Goal: Task Accomplishment & Management: Manage account settings

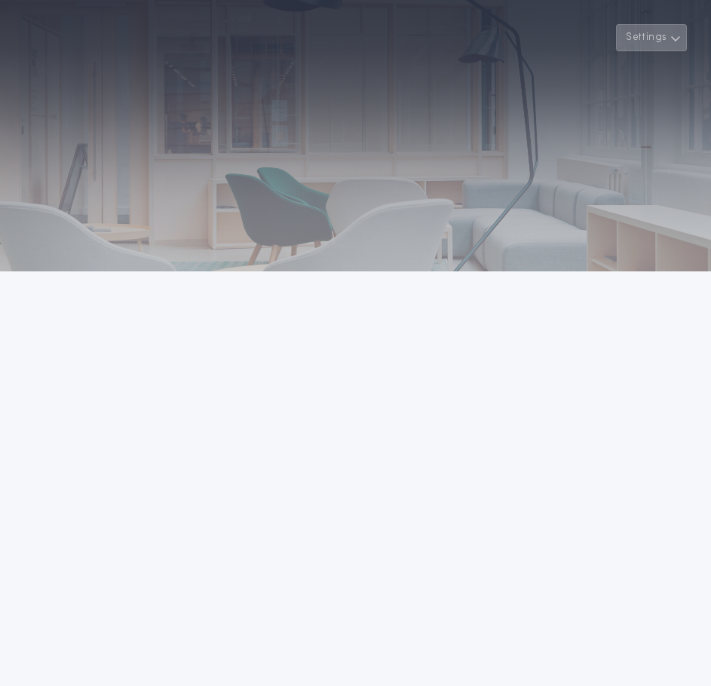
click at [662, 32] on button "Settings" at bounding box center [651, 37] width 71 height 27
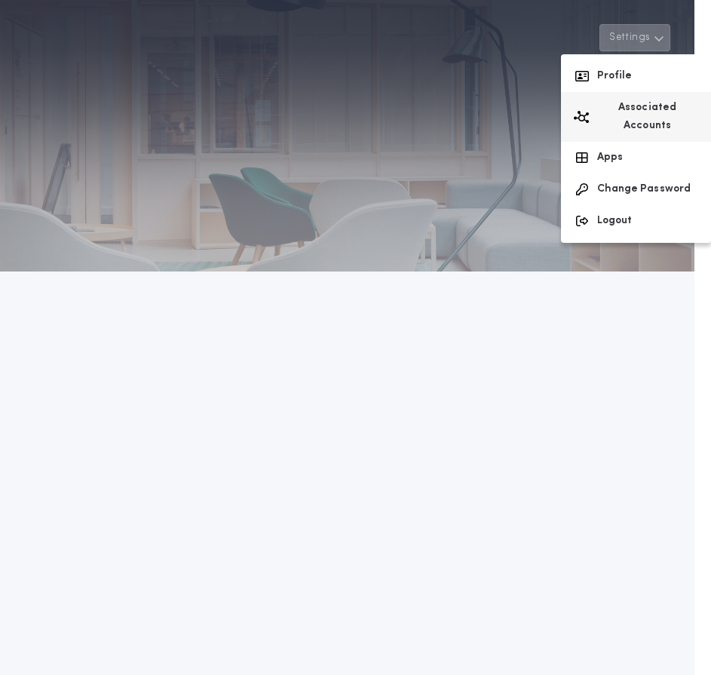
click at [635, 109] on button "Associated Accounts" at bounding box center [636, 117] width 150 height 50
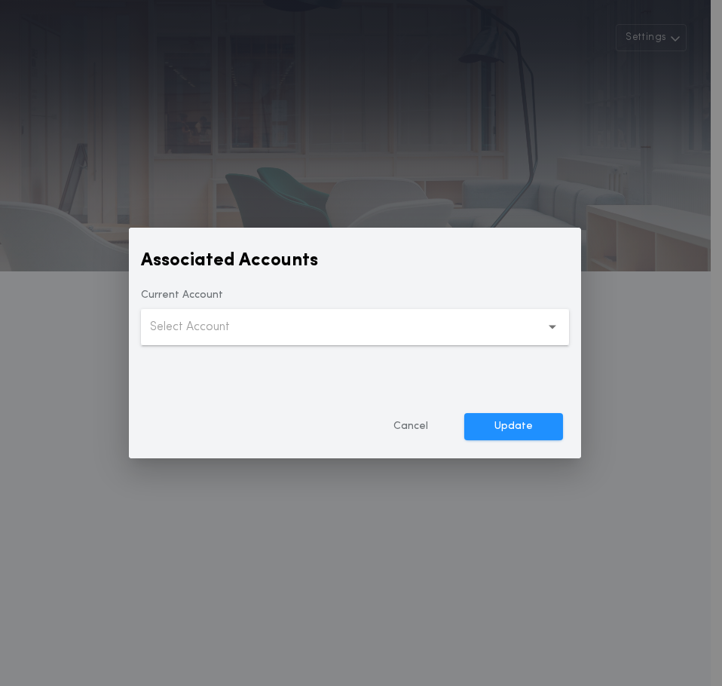
click at [553, 327] on icon "button" at bounding box center [553, 327] width 8 height 4
click at [554, 323] on icon "button" at bounding box center [553, 327] width 8 height 36
click at [338, 331] on button "Select Account" at bounding box center [355, 327] width 428 height 36
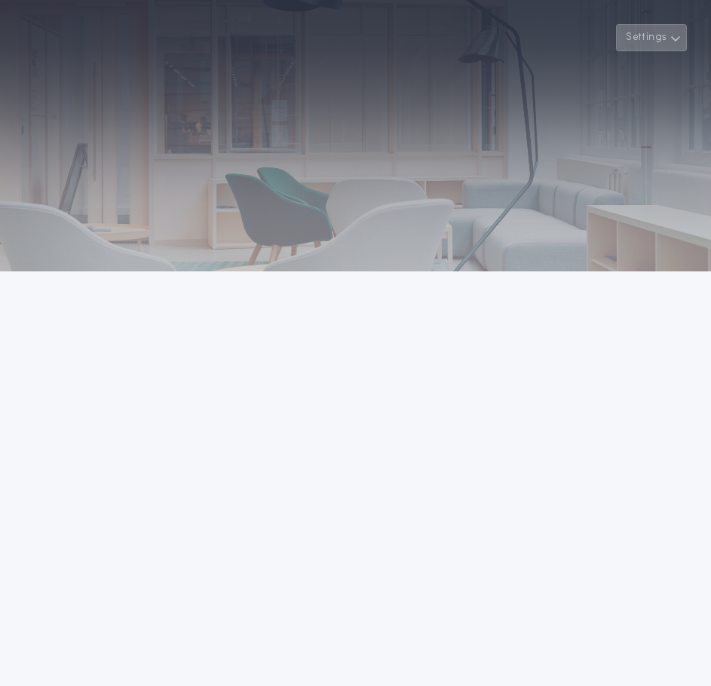
click at [656, 34] on button "Settings" at bounding box center [651, 37] width 71 height 27
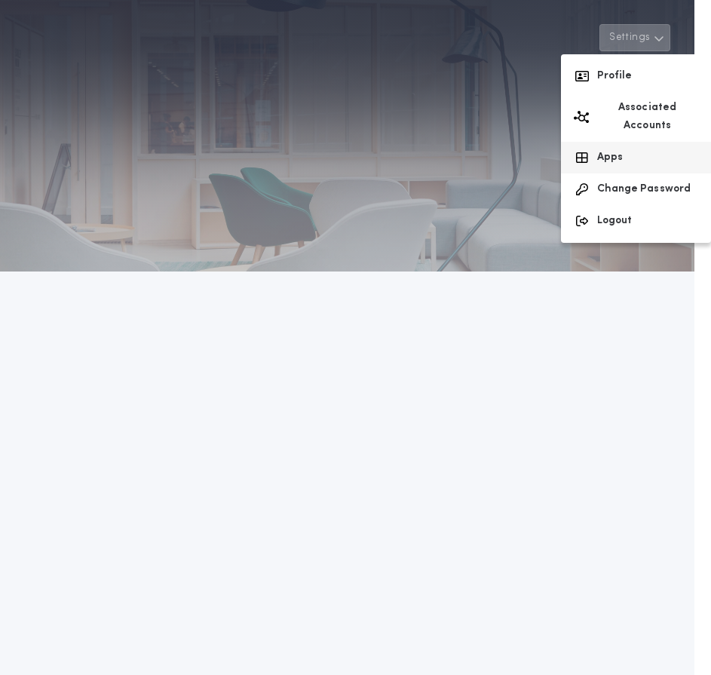
click at [624, 142] on button "Apps" at bounding box center [636, 158] width 150 height 32
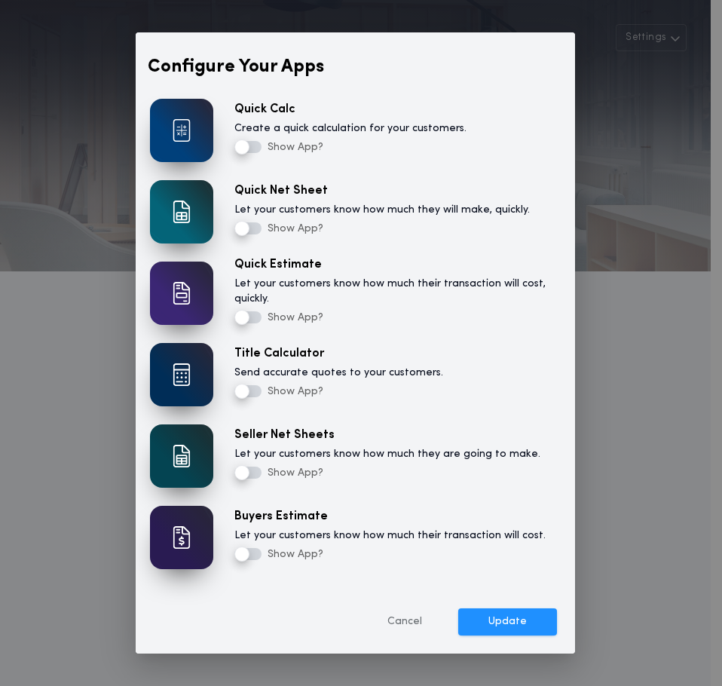
click at [188, 209] on img at bounding box center [182, 212] width 18 height 23
click at [485, 620] on button "Update" at bounding box center [507, 621] width 99 height 27
click at [289, 470] on label "Show App?" at bounding box center [278, 473] width 89 height 18
click at [290, 471] on label "Show App?" at bounding box center [278, 473] width 89 height 18
click at [287, 468] on label "Show App?" at bounding box center [278, 473] width 89 height 18
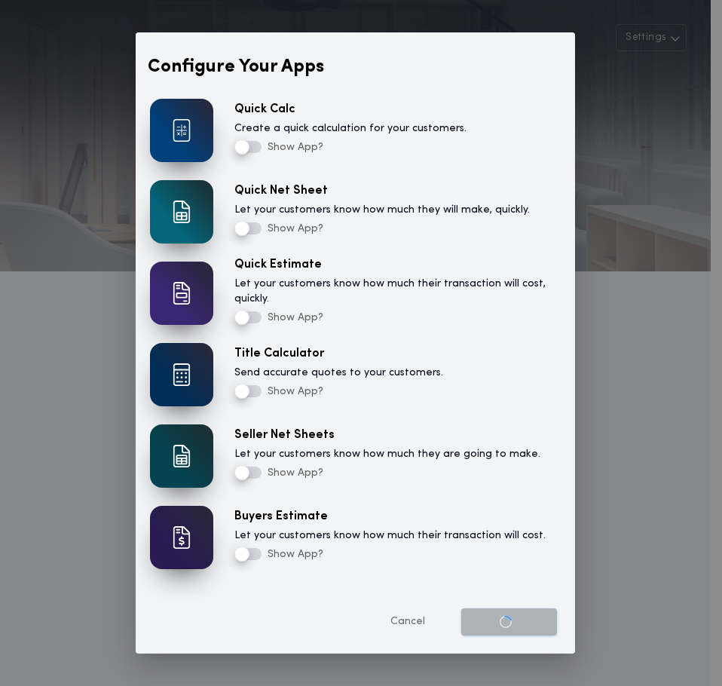
click at [413, 617] on button "Cancel" at bounding box center [407, 621] width 95 height 27
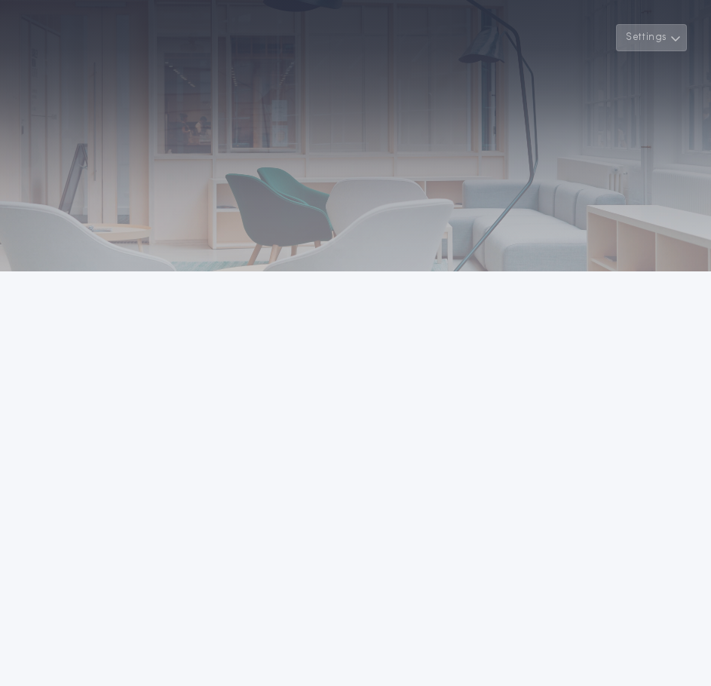
click at [662, 36] on button "Settings" at bounding box center [651, 37] width 71 height 27
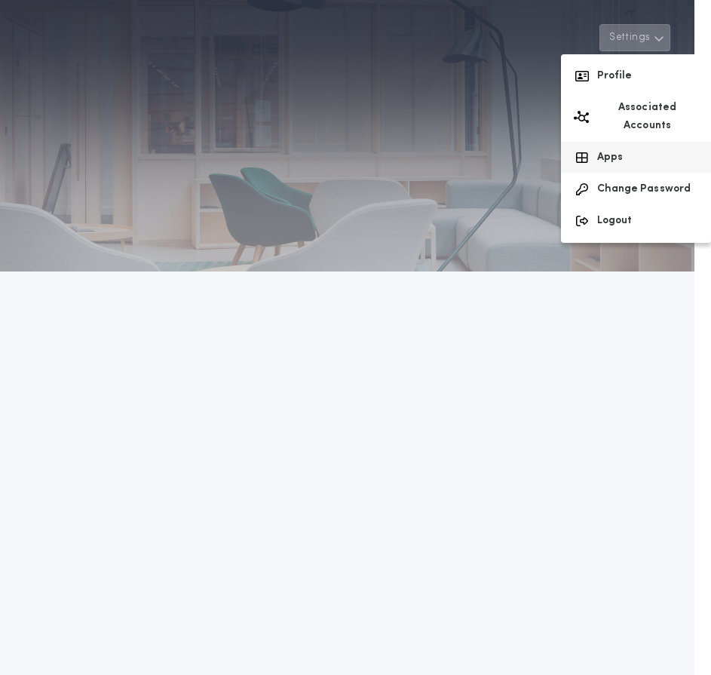
click at [614, 142] on button "Apps" at bounding box center [636, 158] width 150 height 32
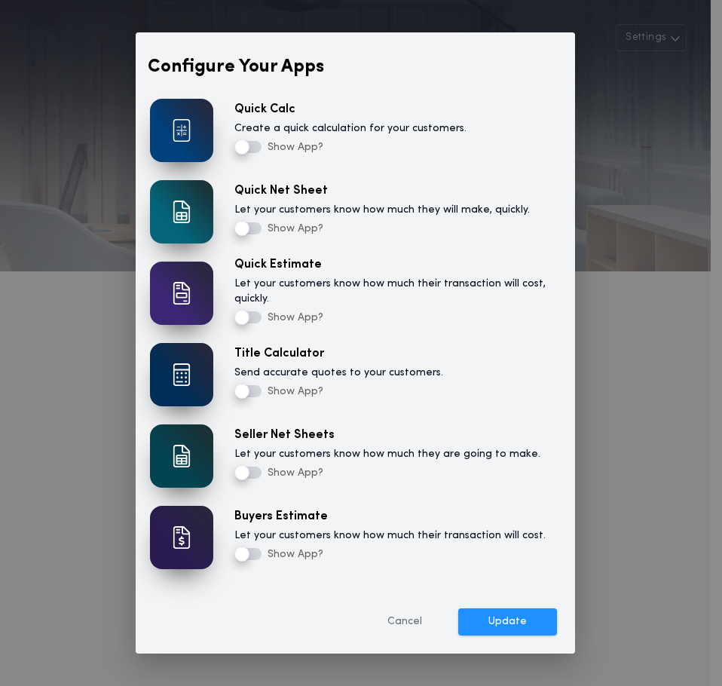
click at [179, 447] on img at bounding box center [182, 456] width 18 height 23
click at [513, 617] on button "Update" at bounding box center [507, 621] width 99 height 27
click at [403, 622] on button "Cancel" at bounding box center [407, 621] width 95 height 27
